Goal: Task Accomplishment & Management: Use online tool/utility

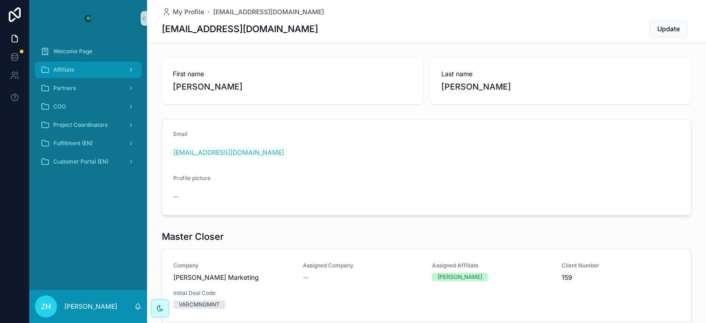
click at [100, 76] on div "Affilliate" at bounding box center [88, 70] width 96 height 15
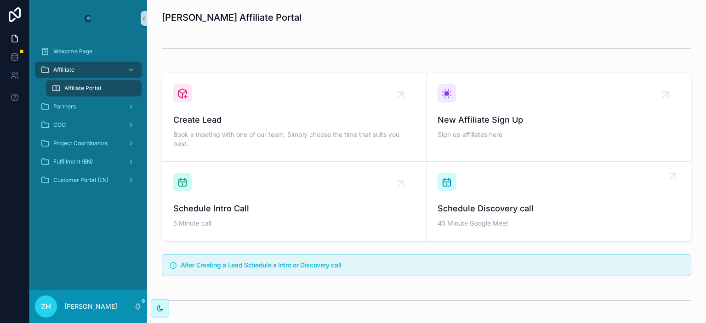
click at [550, 180] on div "Schedule Discovery call 45 Minute Google Meet" at bounding box center [559, 201] width 242 height 57
click at [476, 191] on div "Schedule Discovery call 45 Minute Google Meet" at bounding box center [559, 201] width 242 height 57
click at [337, 99] on div "Create Lead Book a meeting with one of our team. Simply choose the time that su…" at bounding box center [294, 117] width 242 height 66
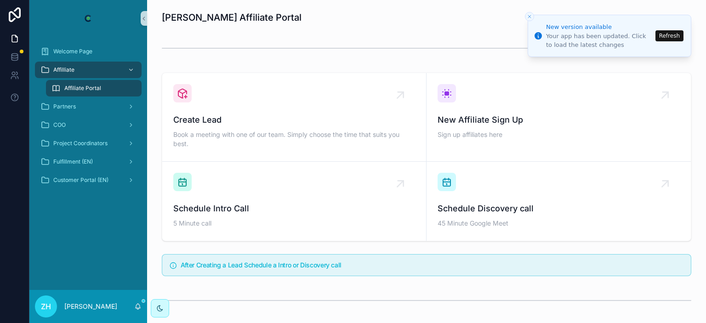
click at [588, 34] on button "Refresh" at bounding box center [670, 35] width 28 height 11
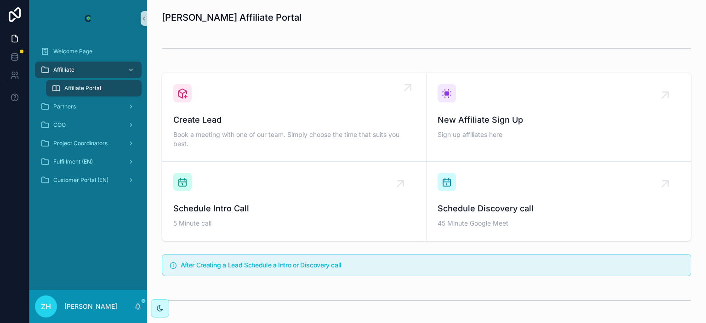
click at [411, 88] on icon "scrollable content" at bounding box center [408, 88] width 6 height 6
click at [501, 133] on span "Sign up affiliates here" at bounding box center [559, 134] width 242 height 9
click at [347, 97] on div "Create Lead Book a meeting with one of our team. Simply choose the time that su…" at bounding box center [294, 117] width 242 height 66
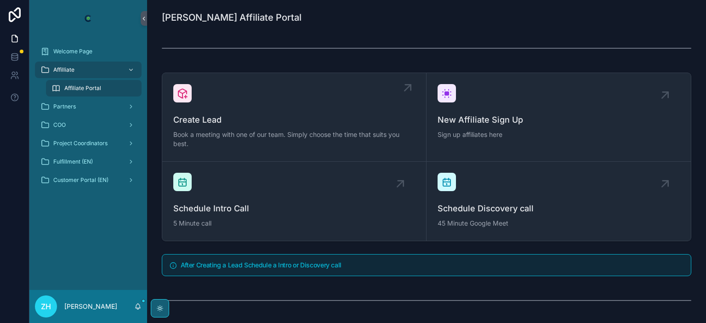
click at [236, 108] on div "Create Lead Book a meeting with one of our team. Simply choose the time that su…" at bounding box center [294, 117] width 242 height 66
click at [591, 188] on div "Schedule Discovery call 45 Minute Google Meet" at bounding box center [559, 201] width 242 height 57
click at [412, 85] on icon "scrollable content" at bounding box center [407, 87] width 15 height 15
click at [392, 104] on div "Create Lead Book a meeting with one of our team. Simply choose the time that su…" at bounding box center [294, 117] width 242 height 66
